Goal: Information Seeking & Learning: Learn about a topic

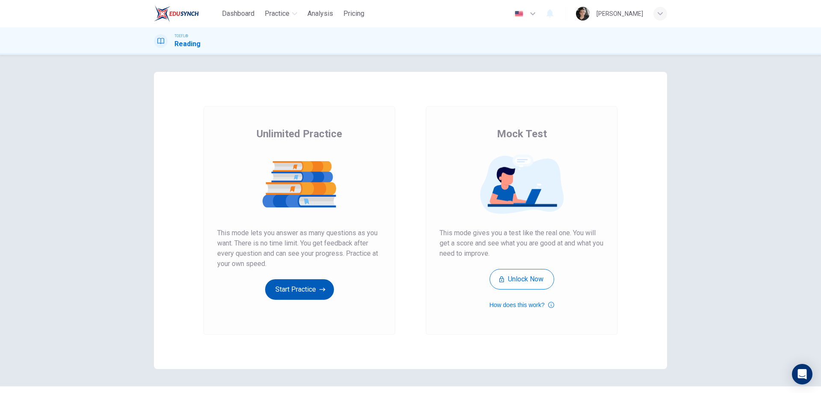
click at [313, 290] on button "Start Practice" at bounding box center [299, 289] width 69 height 21
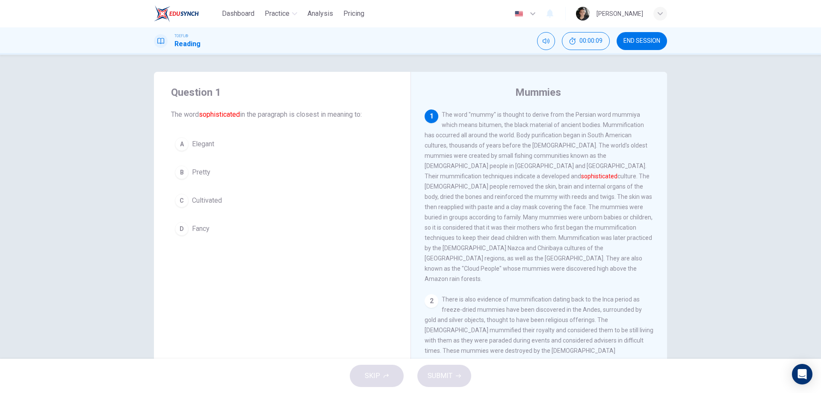
click at [197, 197] on span "Cultivated" at bounding box center [207, 200] width 30 height 10
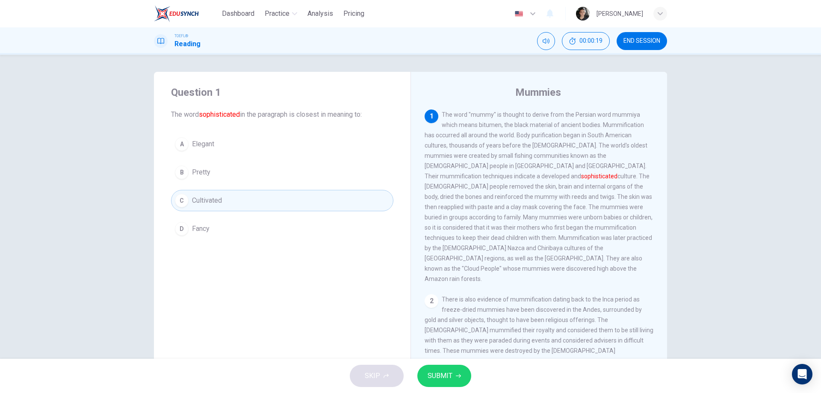
click at [244, 163] on button "B Pretty" at bounding box center [282, 172] width 222 height 21
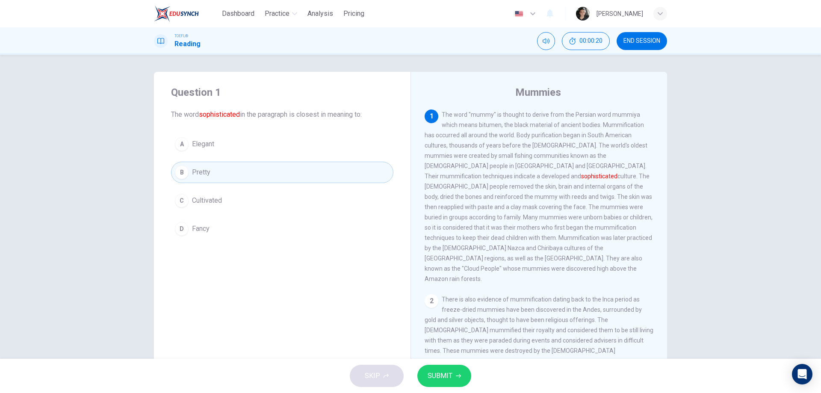
click at [249, 154] on button "A Elegant" at bounding box center [282, 143] width 222 height 21
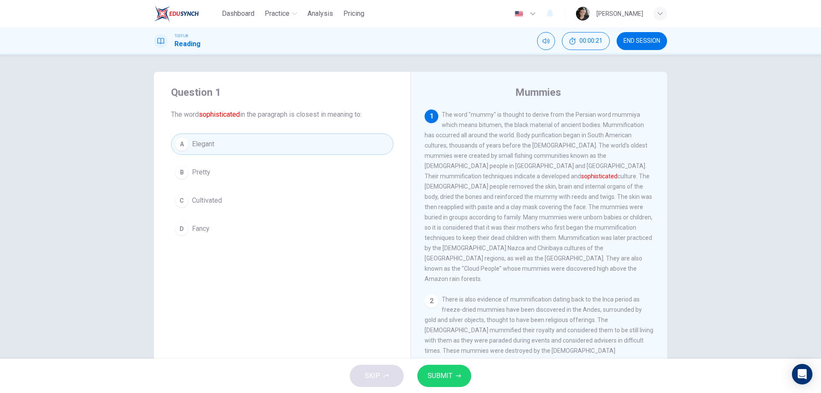
click at [437, 369] on button "SUBMIT" at bounding box center [444, 376] width 54 height 22
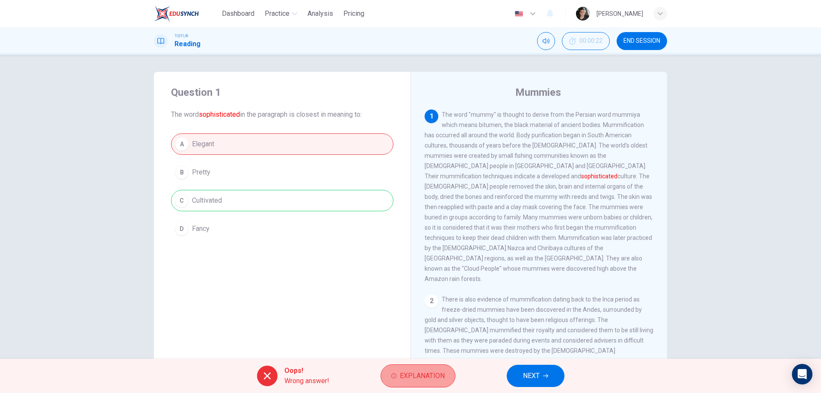
click at [444, 375] on span "Explanation" at bounding box center [422, 376] width 45 height 12
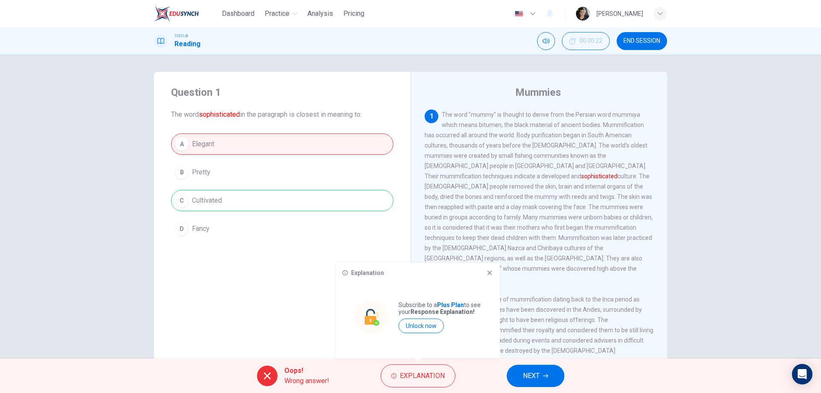
click at [548, 374] on icon "button" at bounding box center [545, 375] width 5 height 5
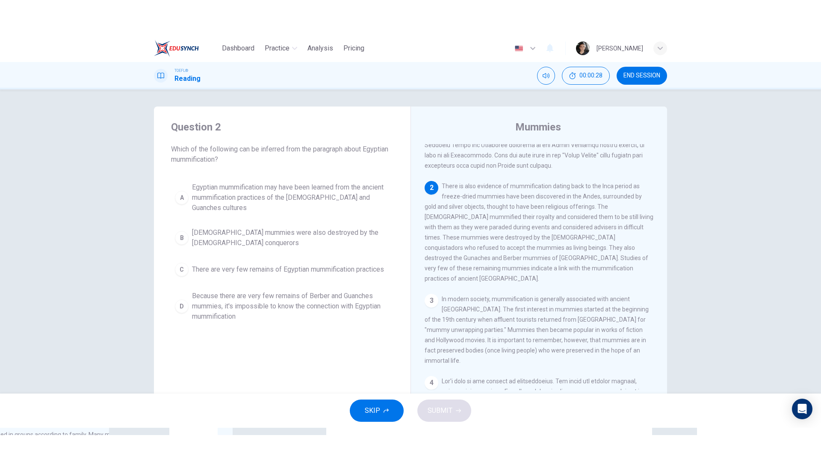
scroll to position [128, 0]
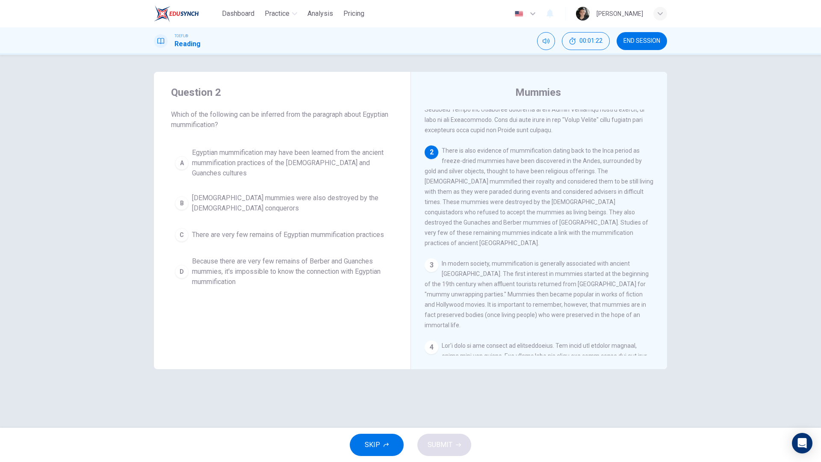
click at [248, 163] on span "Egyptian mummification may have been learned from the ancient mummification pra…" at bounding box center [291, 162] width 198 height 31
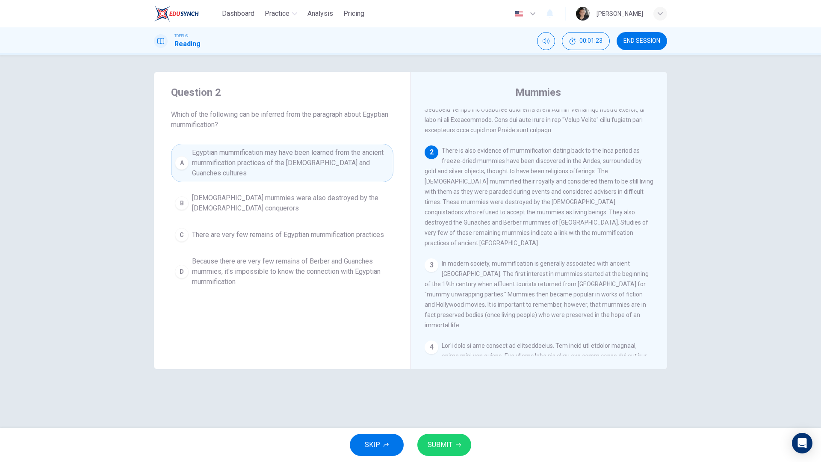
click at [451, 392] on span "SUBMIT" at bounding box center [440, 445] width 25 height 12
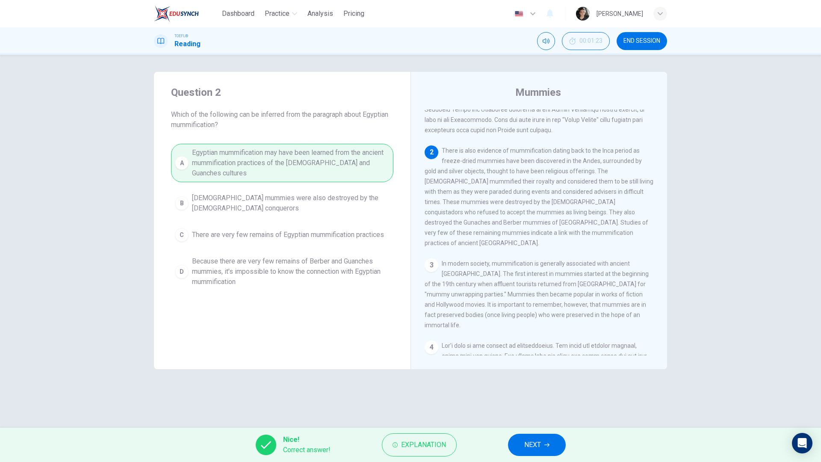
click at [540, 392] on span "NEXT" at bounding box center [532, 445] width 17 height 12
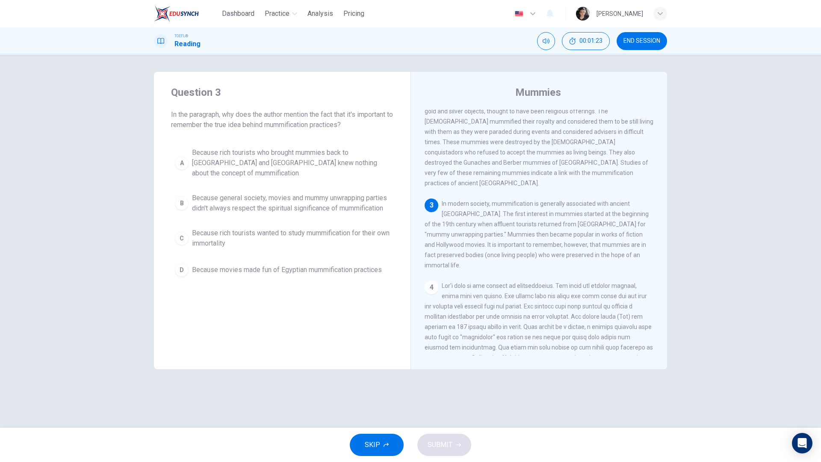
scroll to position [192, 0]
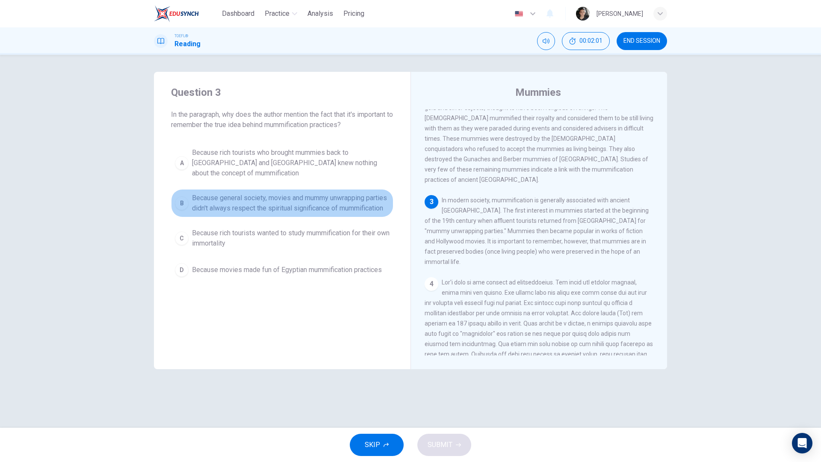
click at [320, 197] on span "Because general society, movies and mummy unwrapping parties didn't always resp…" at bounding box center [291, 203] width 198 height 21
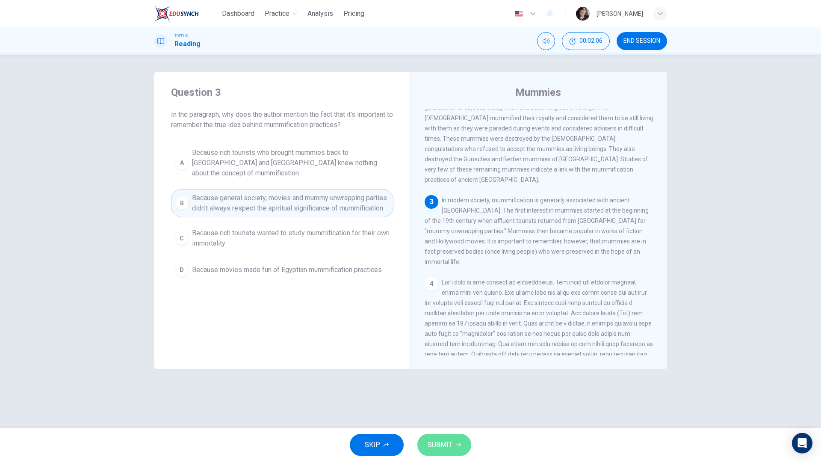
click at [433, 392] on span "SUBMIT" at bounding box center [440, 445] width 25 height 12
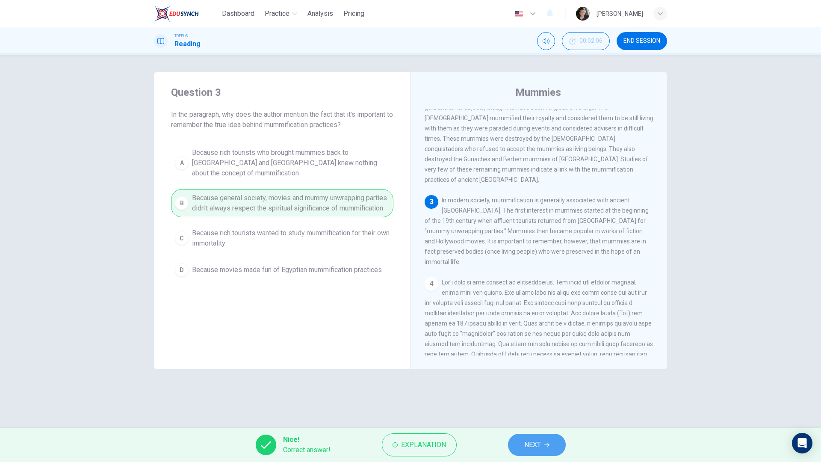
drag, startPoint x: 531, startPoint y: 442, endPoint x: 351, endPoint y: 352, distance: 200.4
click at [530, 392] on span "NEXT" at bounding box center [532, 445] width 17 height 12
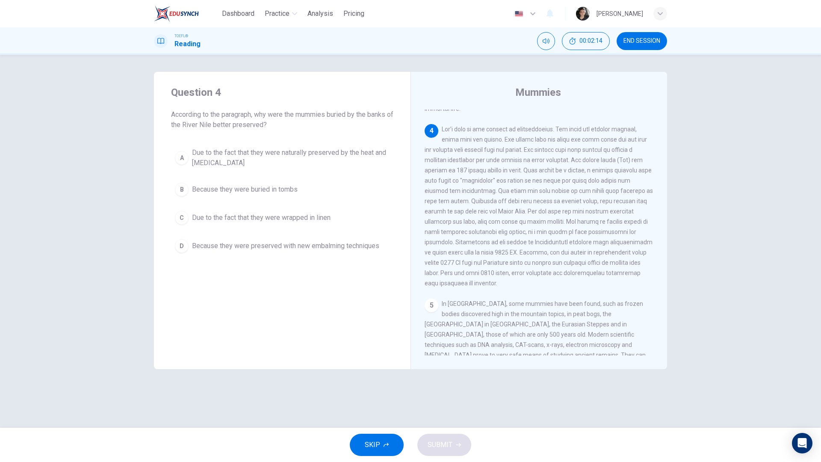
scroll to position [330, 0]
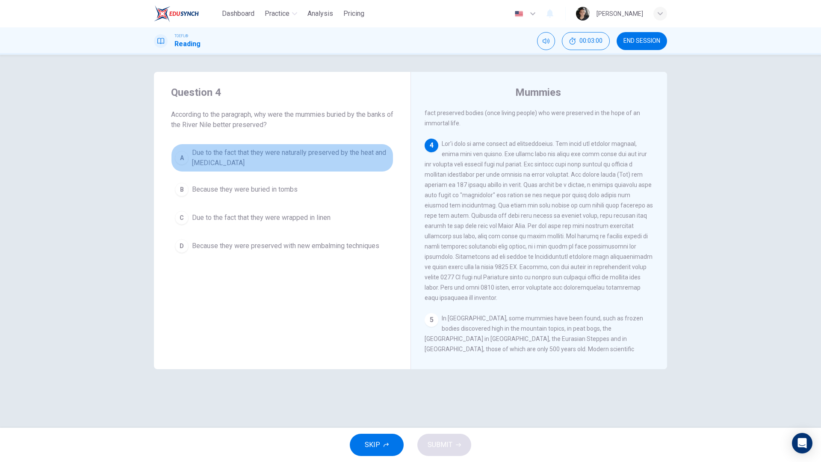
click at [348, 156] on span "Due to the fact that they were naturally preserved by the heat and [MEDICAL_DAT…" at bounding box center [291, 157] width 198 height 21
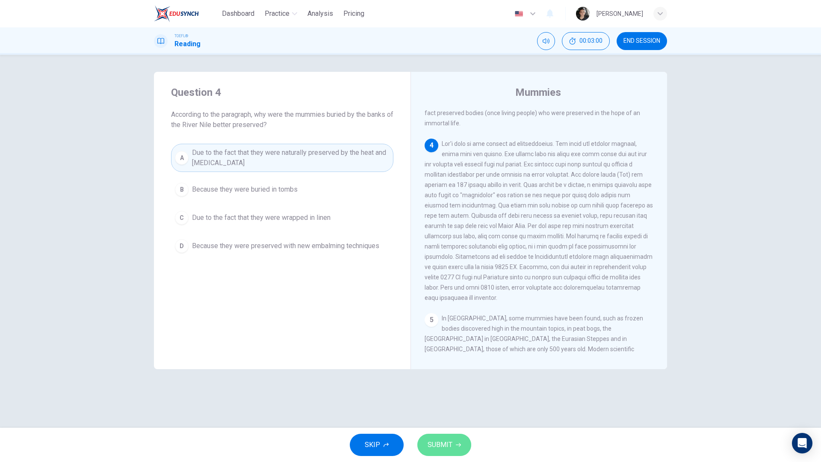
click at [445, 392] on button "SUBMIT" at bounding box center [444, 445] width 54 height 22
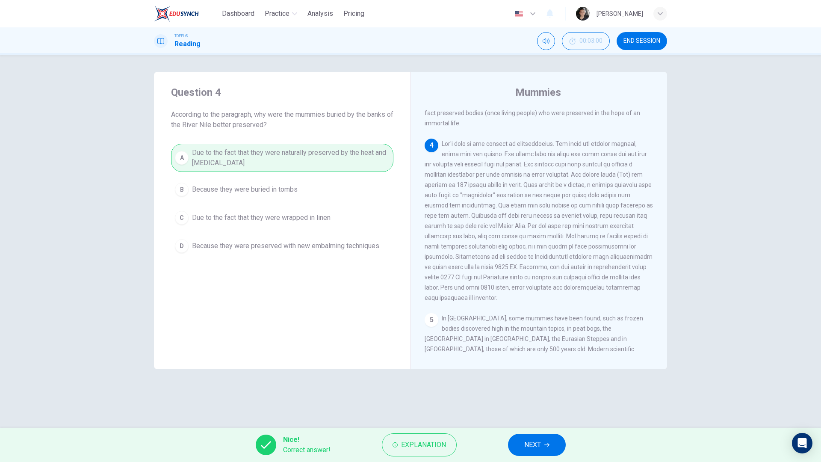
click at [550, 392] on div "Nice! Correct answer! Explanation NEXT" at bounding box center [410, 445] width 821 height 34
click at [554, 392] on button "NEXT" at bounding box center [537, 445] width 58 height 22
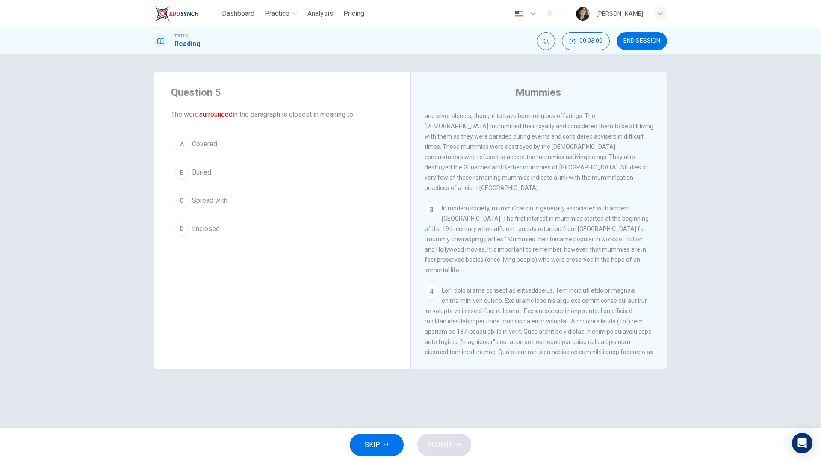
scroll to position [181, 0]
click at [248, 236] on button "D Enclosed" at bounding box center [282, 228] width 222 height 21
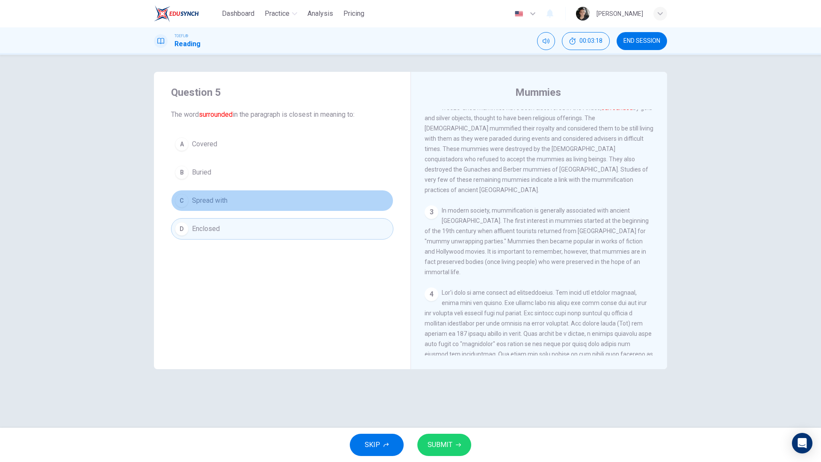
click at [260, 210] on button "C Spread with" at bounding box center [282, 200] width 222 height 21
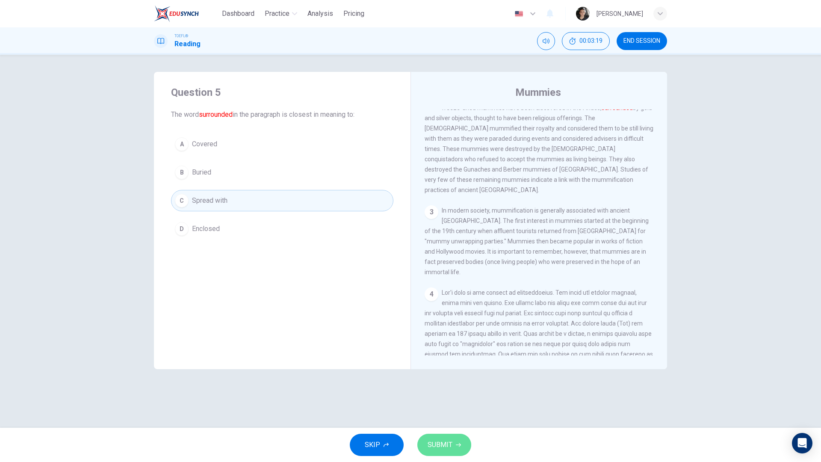
click at [445, 392] on span "SUBMIT" at bounding box center [440, 445] width 25 height 12
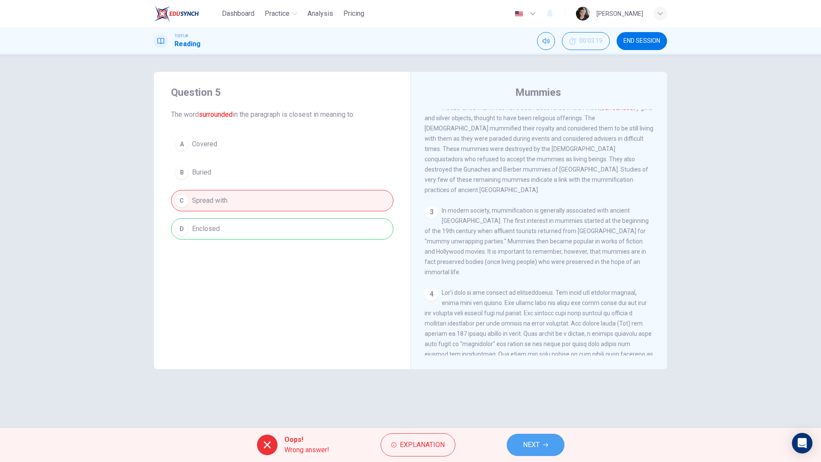
click at [549, 392] on button "NEXT" at bounding box center [536, 445] width 58 height 22
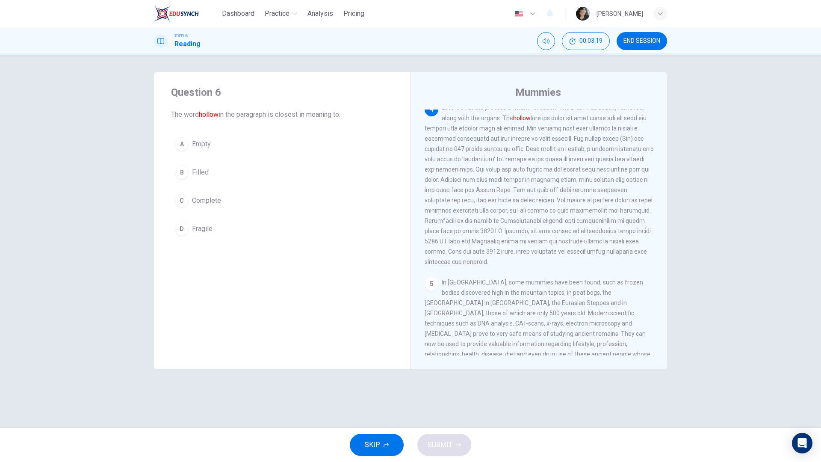
scroll to position [373, 0]
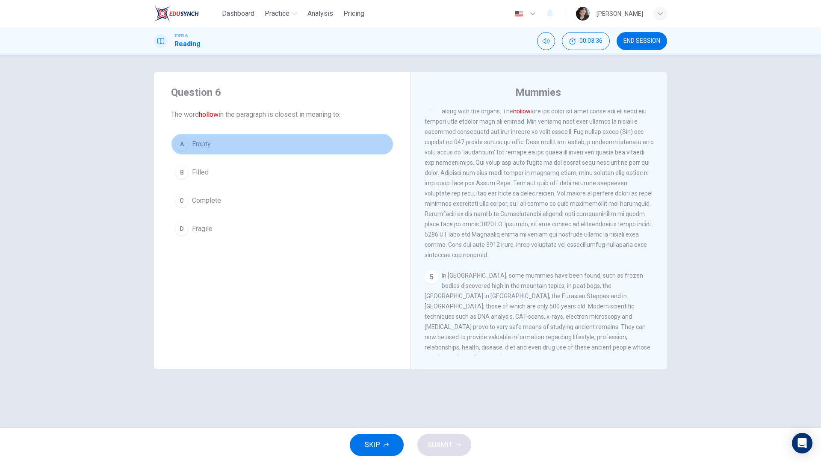
click at [234, 144] on button "A Empty" at bounding box center [282, 143] width 222 height 21
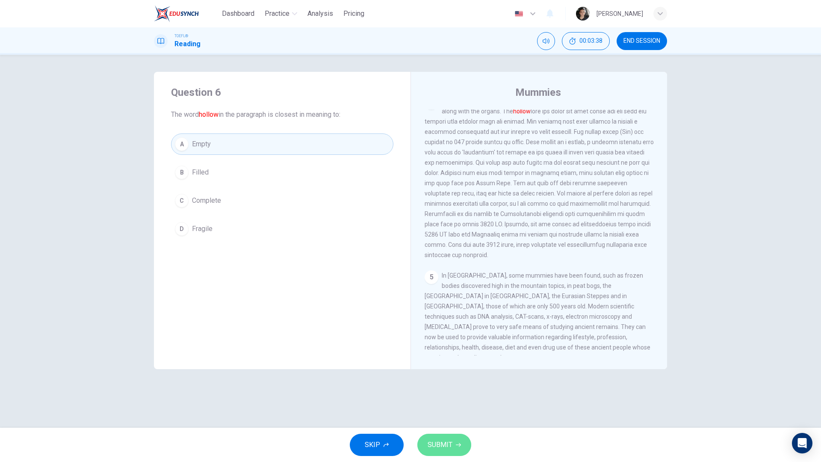
click at [461, 392] on button "SUBMIT" at bounding box center [444, 445] width 54 height 22
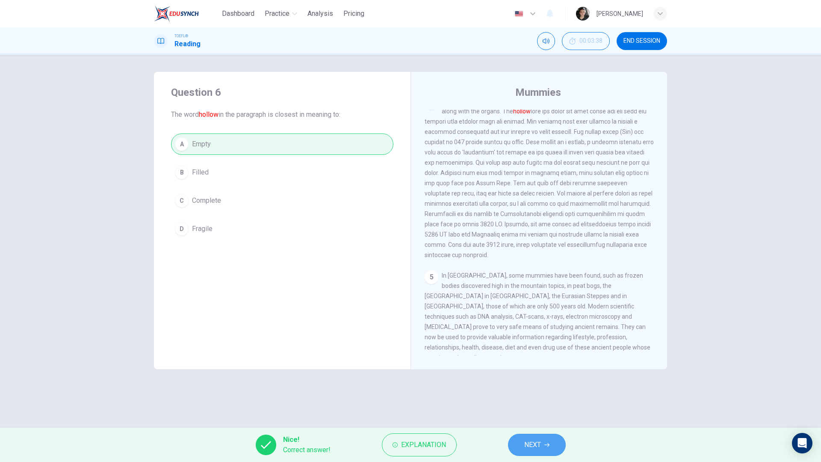
drag, startPoint x: 529, startPoint y: 442, endPoint x: 510, endPoint y: 432, distance: 22.2
click at [529, 392] on span "NEXT" at bounding box center [532, 445] width 17 height 12
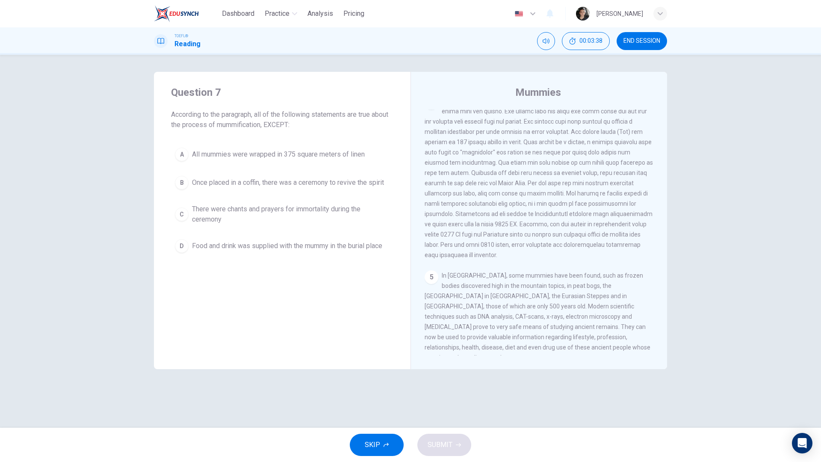
scroll to position [362, 0]
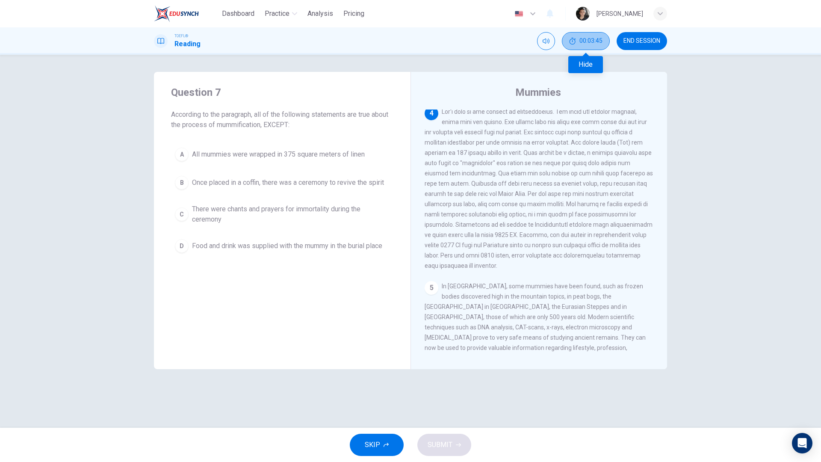
click at [574, 41] on icon "Hide" at bounding box center [572, 41] width 7 height 7
click at [604, 38] on icon "Show" at bounding box center [600, 41] width 7 height 7
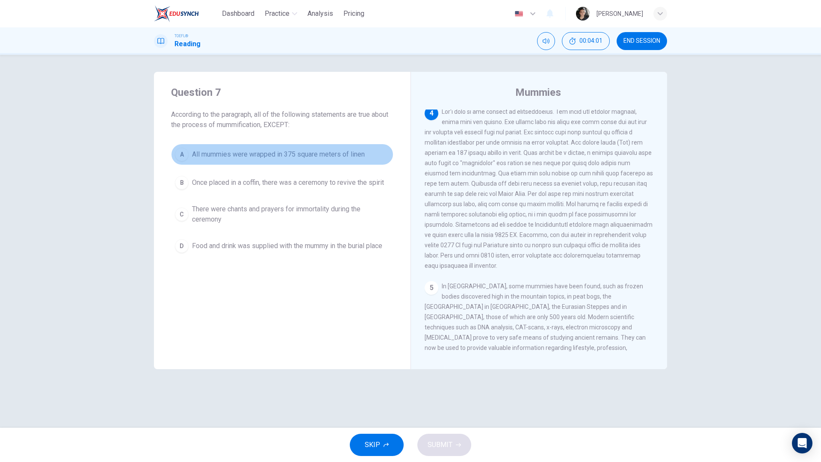
click at [287, 155] on span "All mummies were wrapped in 375 square meters of linen" at bounding box center [278, 154] width 173 height 10
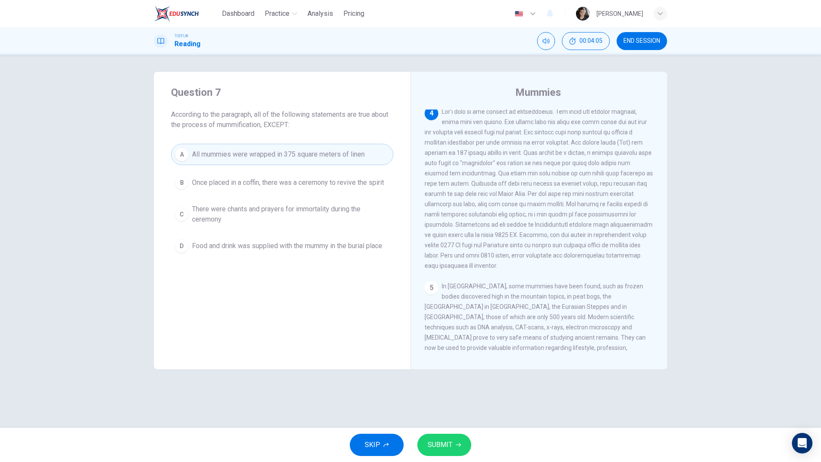
click at [446, 392] on span "SUBMIT" at bounding box center [440, 445] width 25 height 12
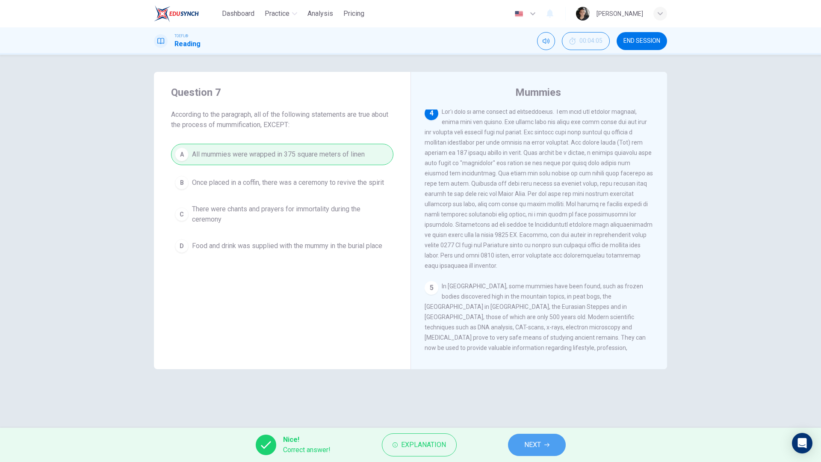
click at [537, 392] on button "NEXT" at bounding box center [537, 445] width 58 height 22
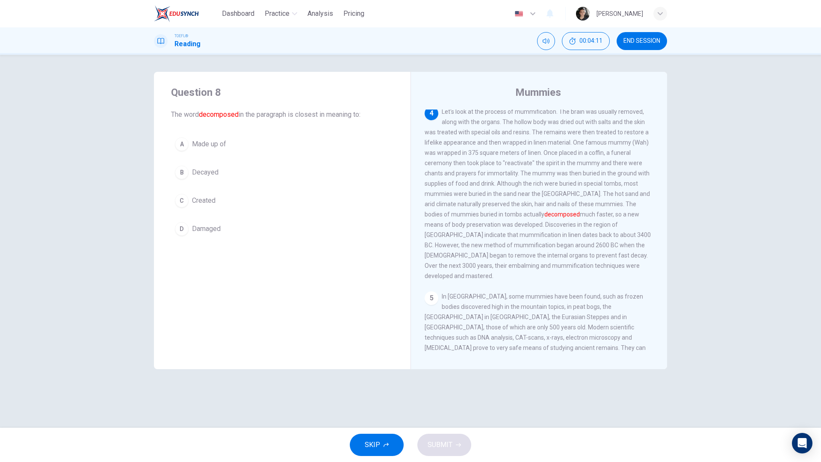
click at [263, 163] on button "B Decayed" at bounding box center [282, 172] width 222 height 21
click at [447, 392] on span "SUBMIT" at bounding box center [440, 445] width 25 height 12
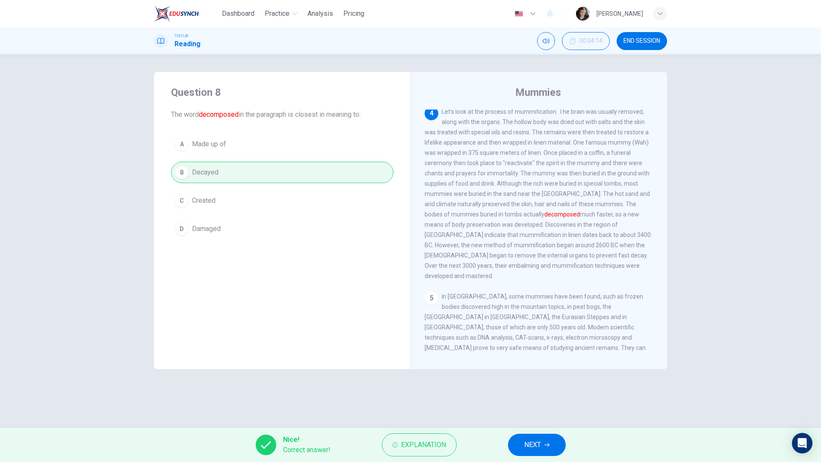
click at [543, 392] on button "NEXT" at bounding box center [537, 445] width 58 height 22
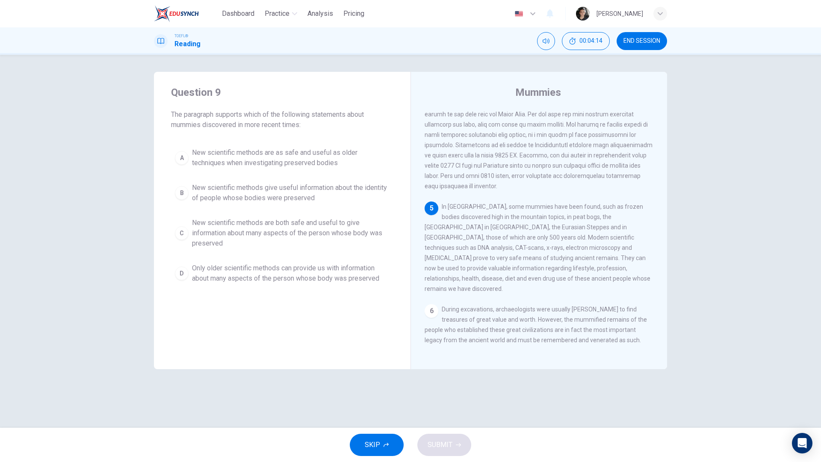
scroll to position [446, 0]
click at [349, 245] on span "New scientific methods are both safe and useful to give information about many …" at bounding box center [291, 233] width 198 height 31
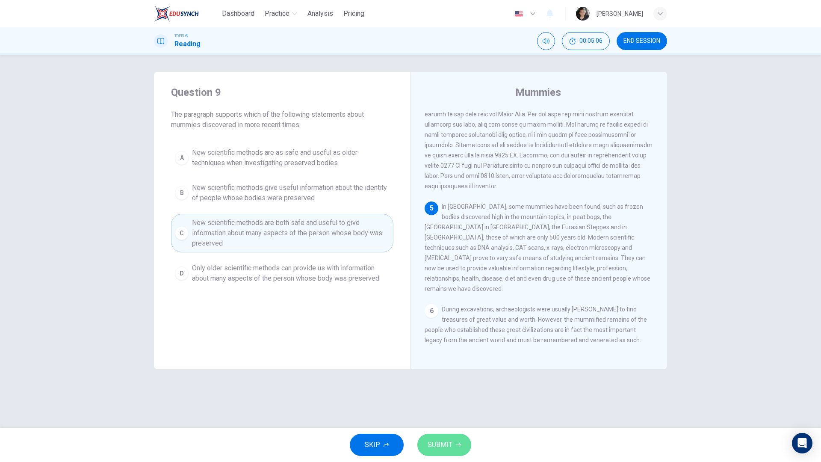
click at [445, 392] on span "SUBMIT" at bounding box center [440, 445] width 25 height 12
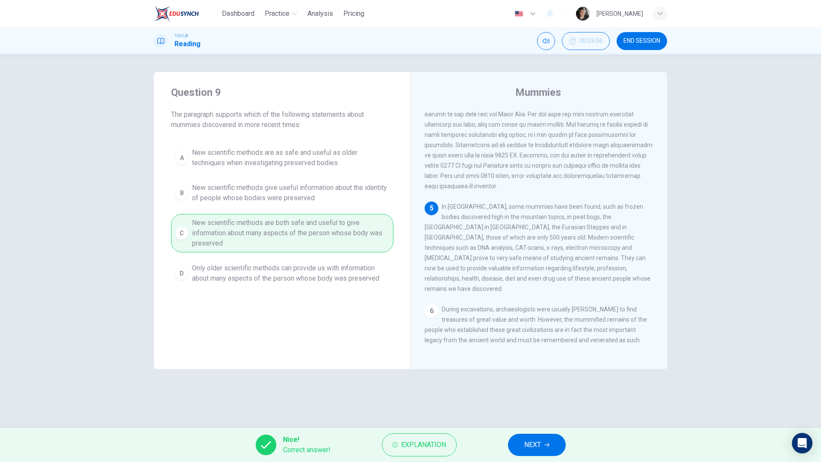
click at [534, 392] on span "NEXT" at bounding box center [532, 445] width 17 height 12
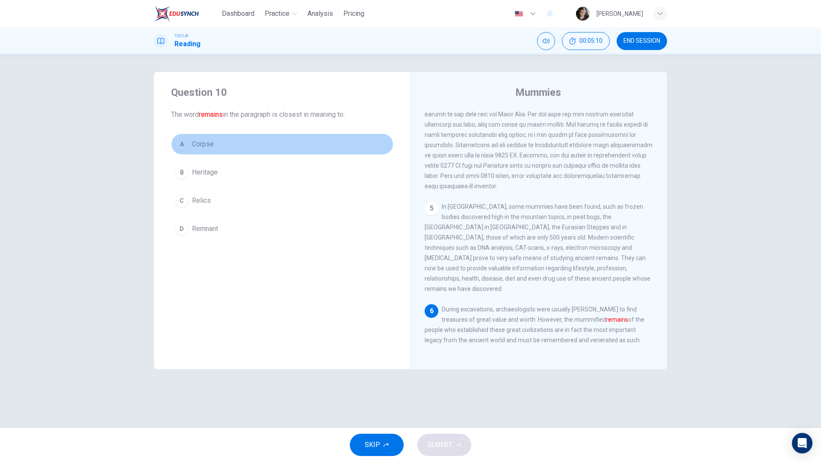
click at [231, 146] on button "A Corpse" at bounding box center [282, 143] width 222 height 21
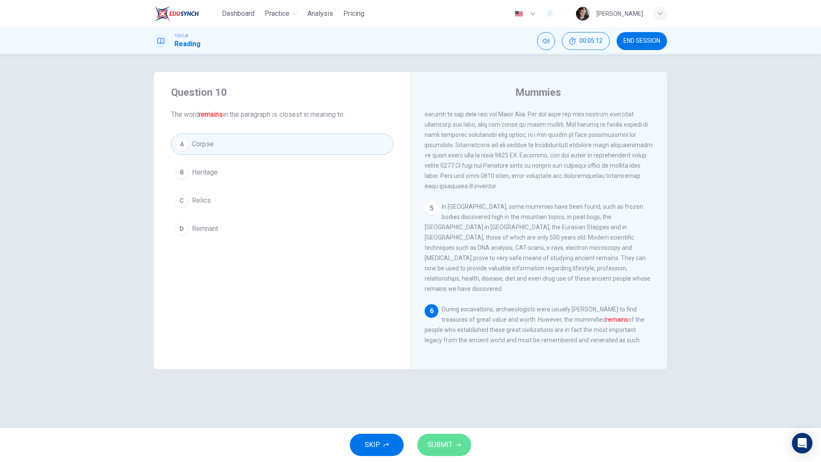
click at [440, 392] on button "SUBMIT" at bounding box center [444, 445] width 54 height 22
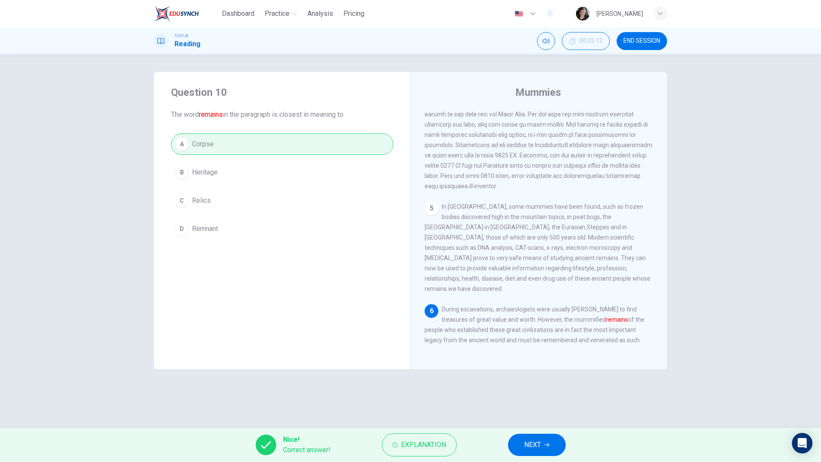
click at [512, 392] on button "NEXT" at bounding box center [537, 445] width 58 height 22
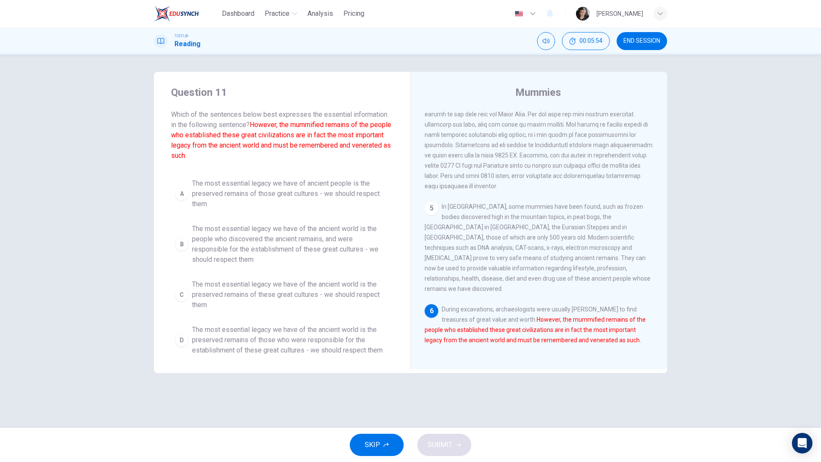
click at [309, 189] on span "The most essential legacy we have of ancient people is the preserved remains of…" at bounding box center [291, 193] width 198 height 31
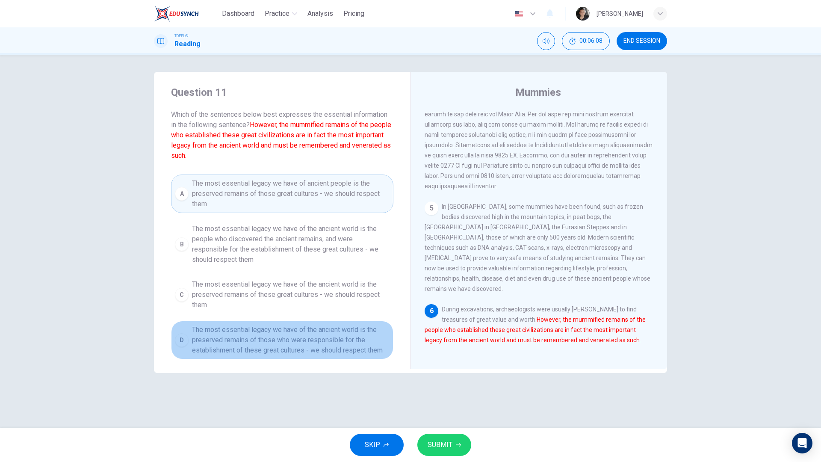
click at [330, 343] on span "The most essential legacy we have of the ancient world is the preserved remains…" at bounding box center [291, 339] width 198 height 31
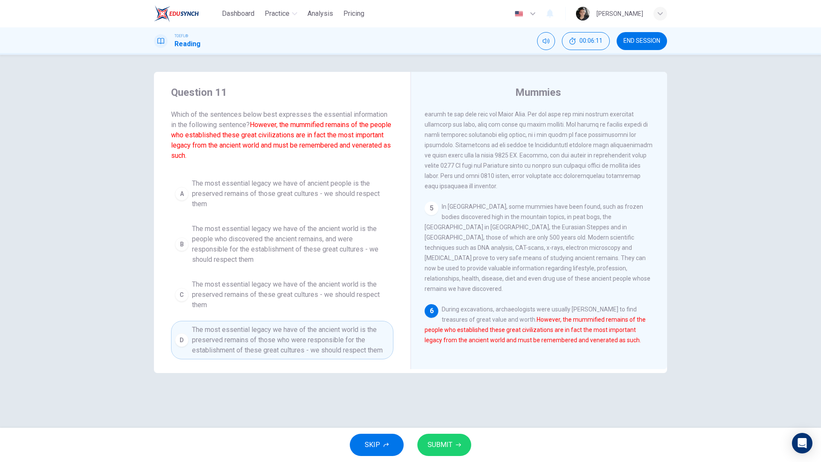
click at [454, 392] on button "SUBMIT" at bounding box center [444, 445] width 54 height 22
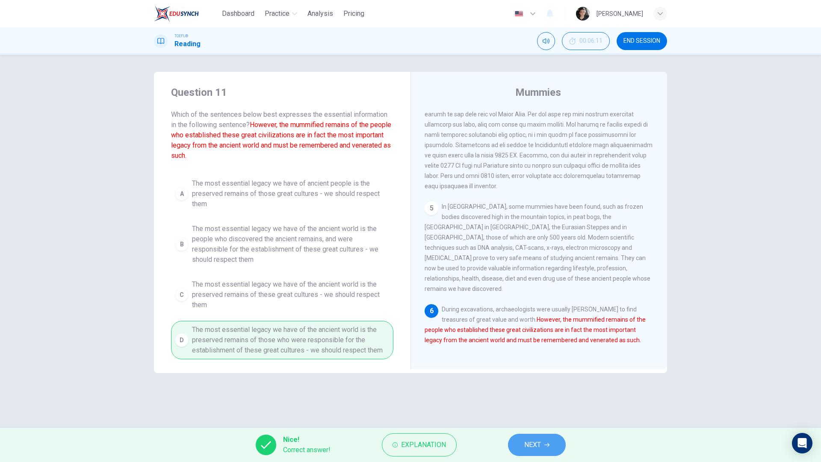
click at [528, 392] on button "NEXT" at bounding box center [537, 445] width 58 height 22
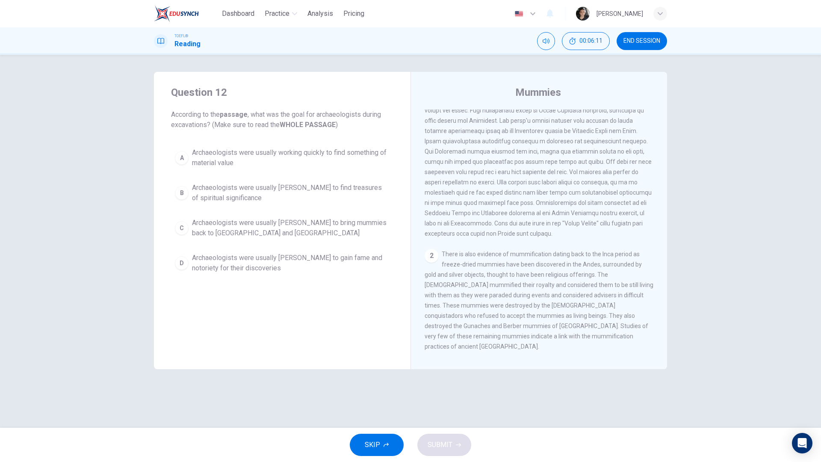
scroll to position [0, 0]
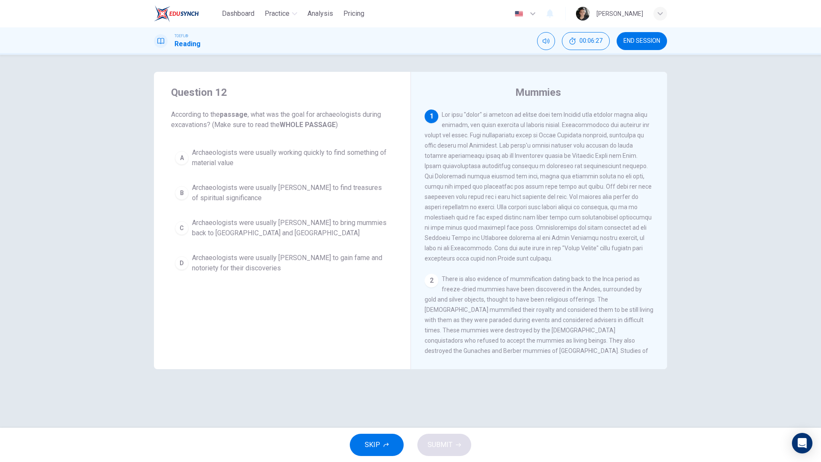
click at [309, 160] on span "Archaeologists were usually working quickly to find something of material value" at bounding box center [291, 157] width 198 height 21
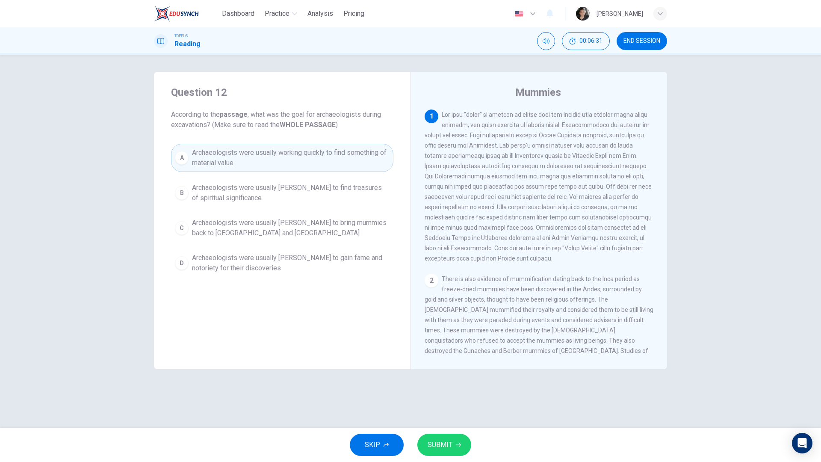
drag, startPoint x: 452, startPoint y: 439, endPoint x: 449, endPoint y: 431, distance: 9.2
click at [452, 392] on button "SUBMIT" at bounding box center [444, 445] width 54 height 22
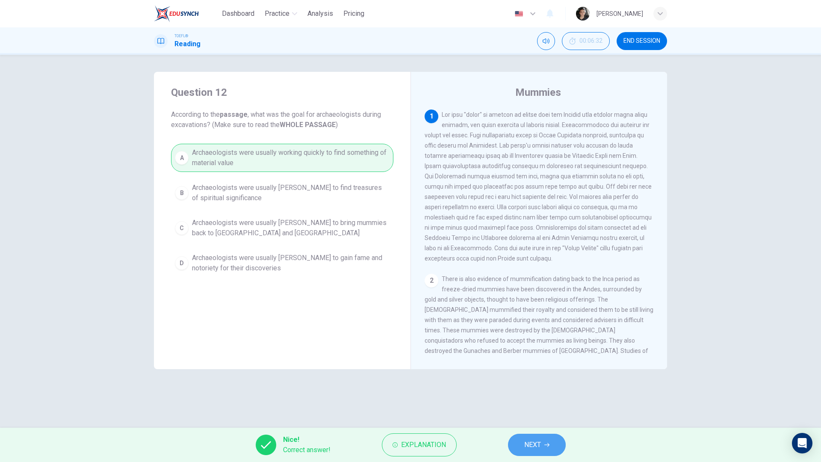
click at [521, 392] on button "NEXT" at bounding box center [537, 445] width 58 height 22
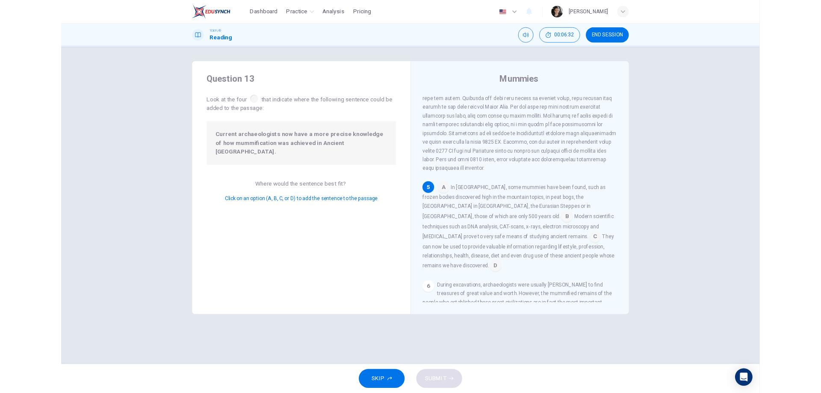
scroll to position [457, 0]
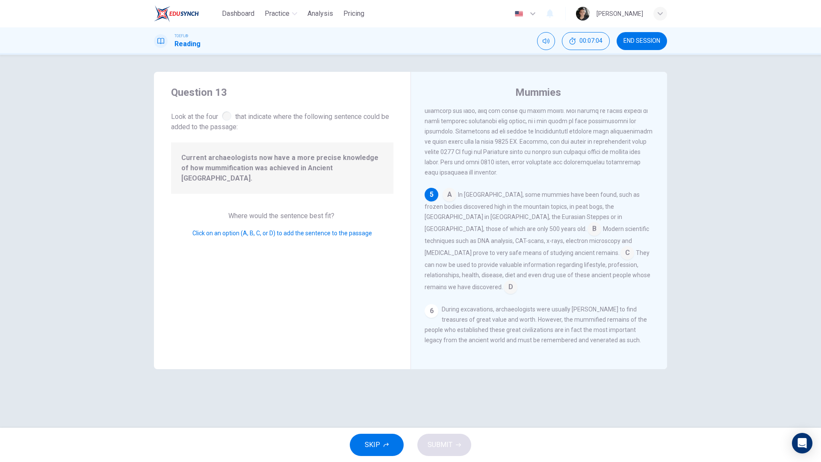
click at [517, 286] on input at bounding box center [511, 288] width 14 height 14
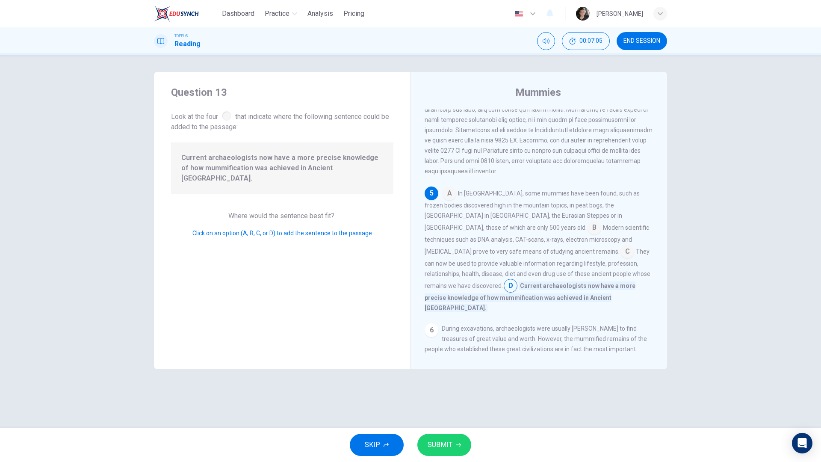
click at [444, 392] on span "SUBMIT" at bounding box center [440, 445] width 25 height 12
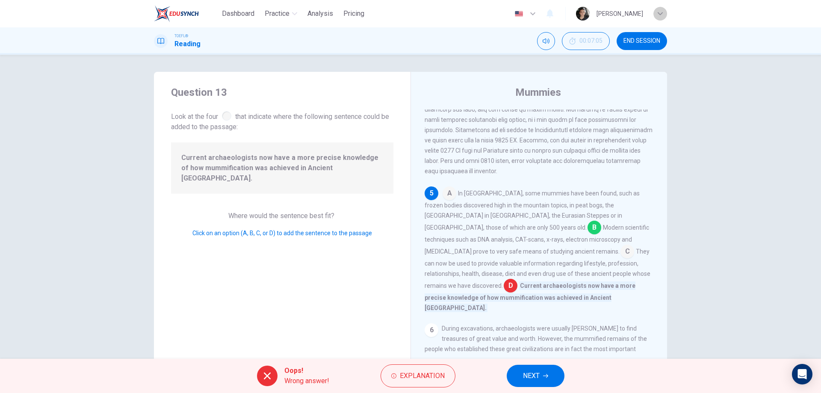
click at [666, 15] on div "button" at bounding box center [660, 14] width 14 height 14
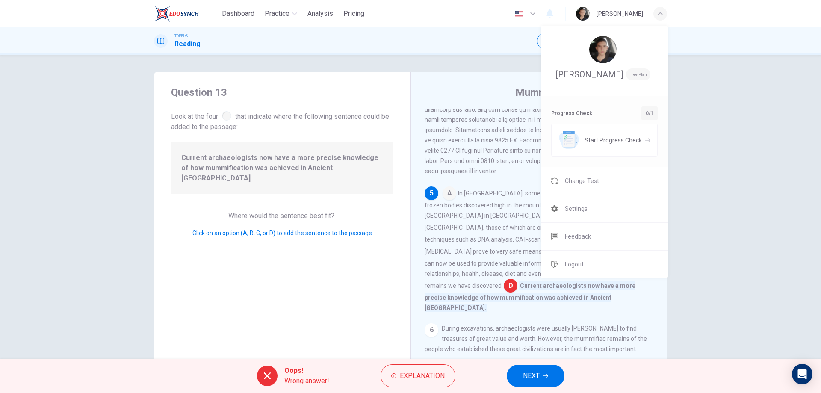
click at [449, 177] on div at bounding box center [410, 196] width 821 height 393
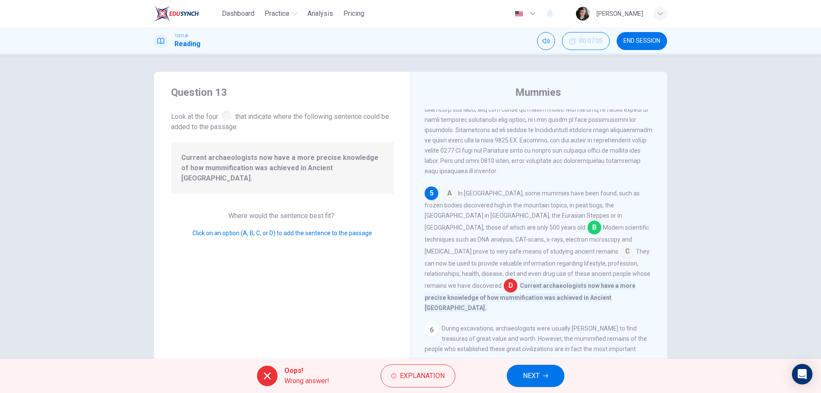
click at [634, 35] on button "END SESSION" at bounding box center [642, 41] width 50 height 18
